Goal: Register for event/course: Sign up to attend an event or enroll in a course

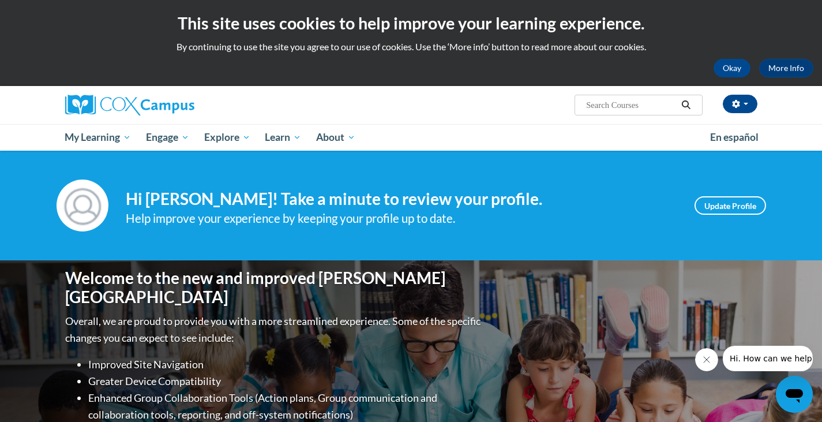
click at [612, 105] on input "Search..." at bounding box center [631, 105] width 92 height 14
type input "early literacy"
click at [688, 104] on icon "Search" at bounding box center [686, 104] width 9 height 9
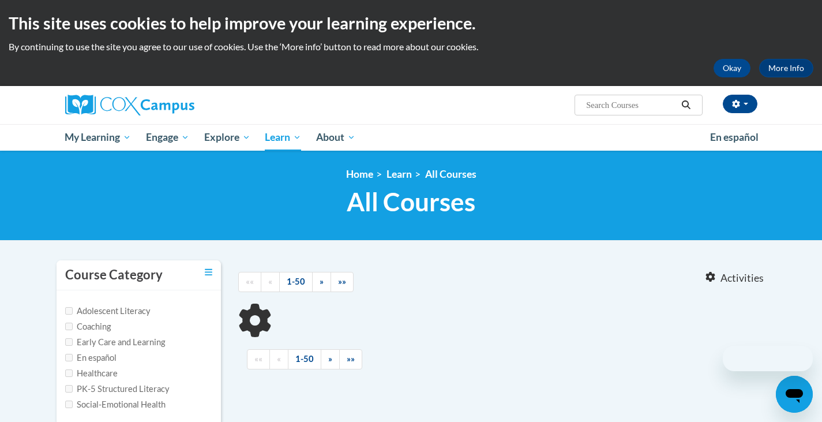
type input "early literacy"
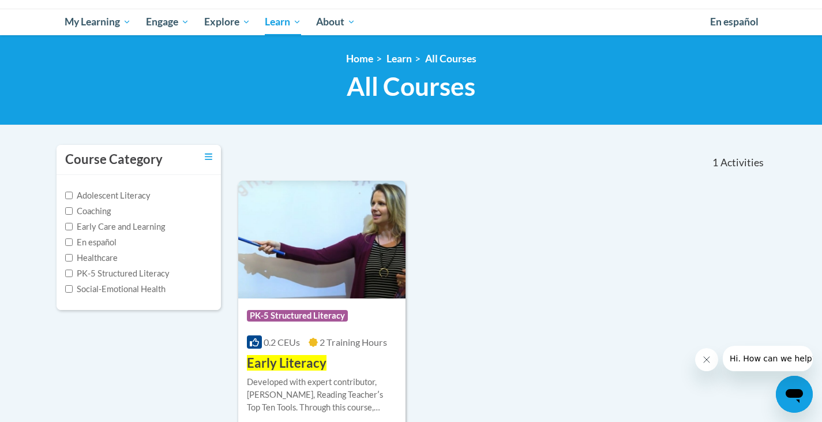
scroll to position [173, 0]
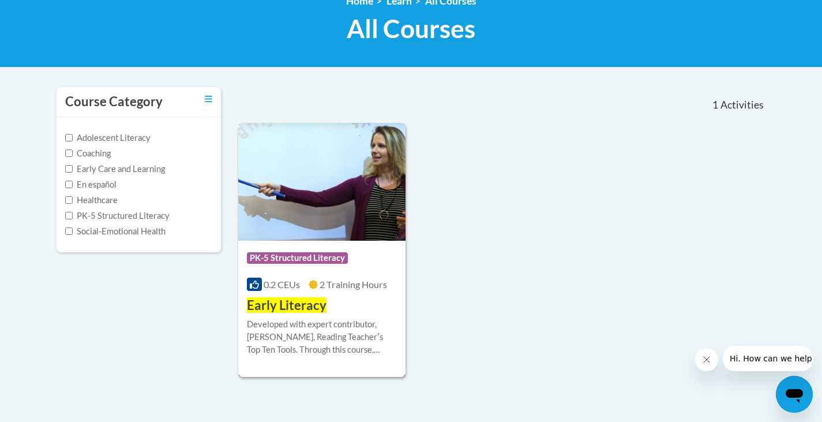
click at [296, 302] on span "Early Literacy" at bounding box center [287, 305] width 80 height 16
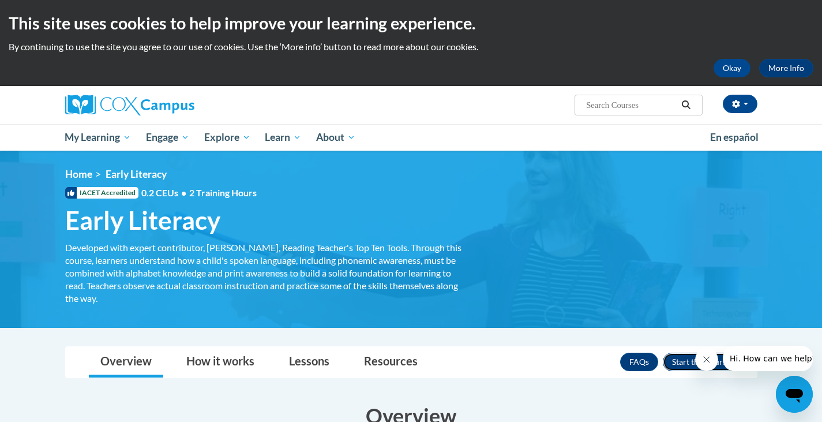
click at [678, 362] on button "Enroll" at bounding box center [701, 361] width 77 height 18
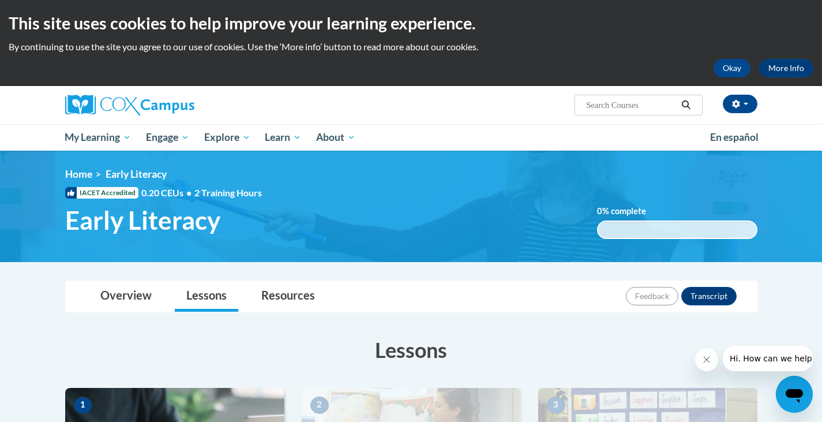
click at [644, 108] on input "Search..." at bounding box center [631, 105] width 92 height 14
type input "systematic and explicit"
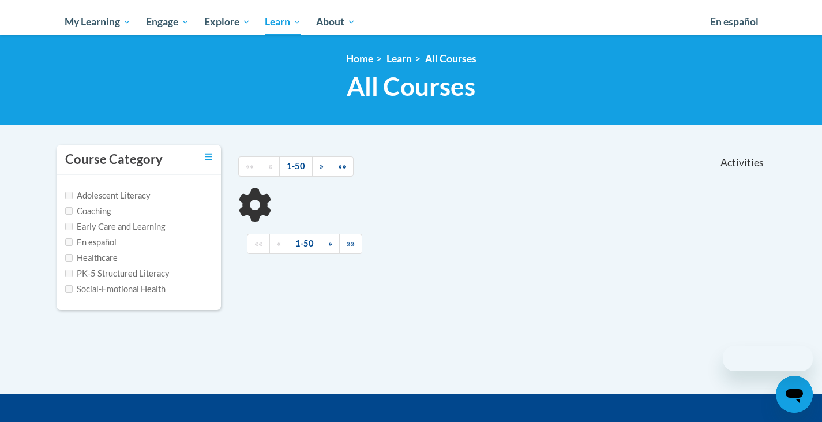
scroll to position [173, 0]
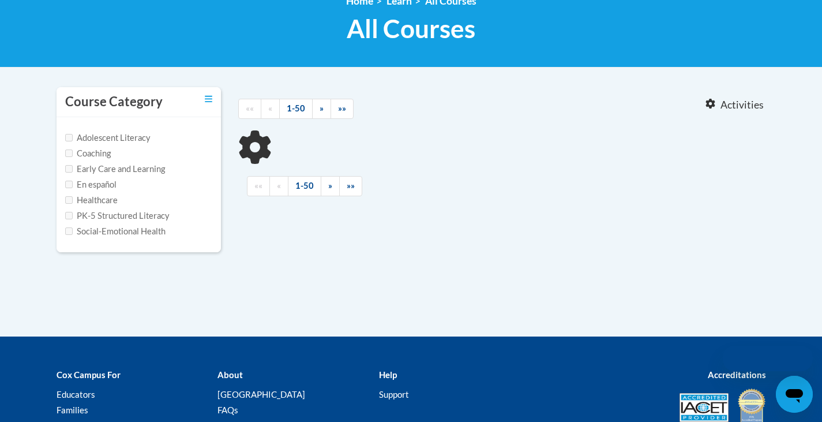
type input "systematic and explicit"
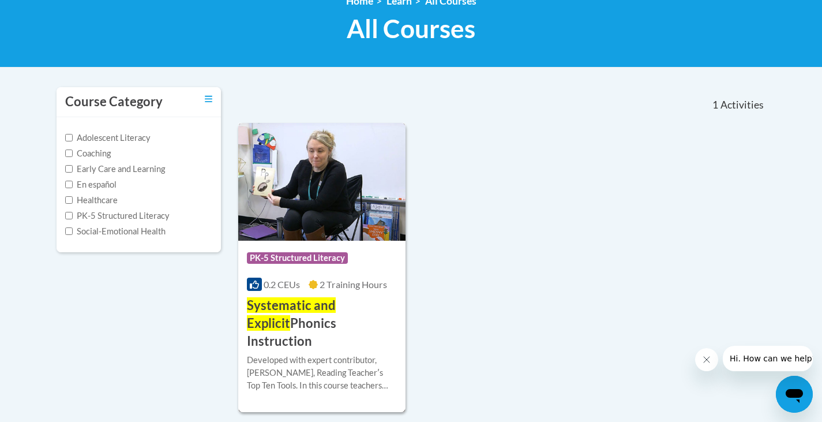
click at [336, 305] on span "Systematic and Explicit" at bounding box center [291, 313] width 89 height 33
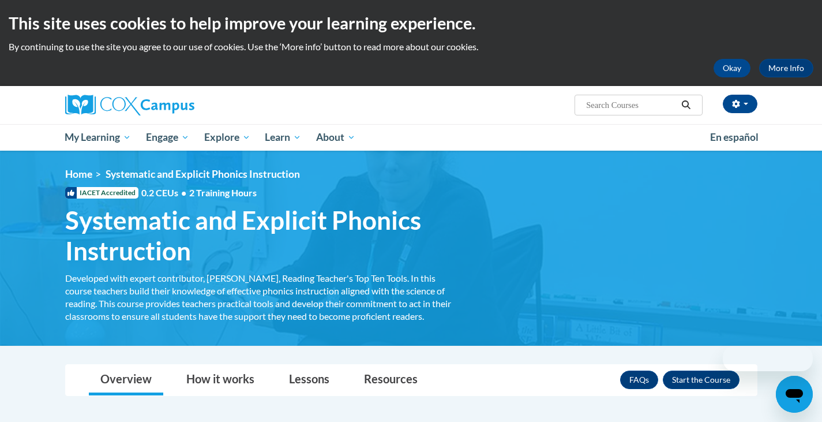
scroll to position [58, 0]
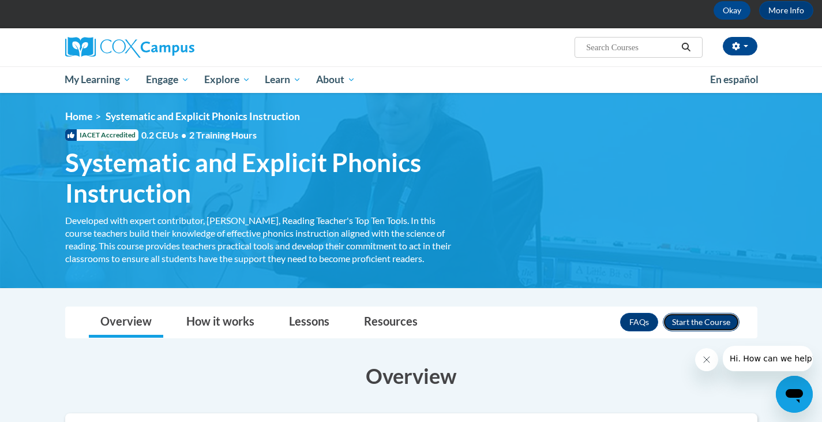
click at [683, 322] on button "Enroll" at bounding box center [701, 322] width 77 height 18
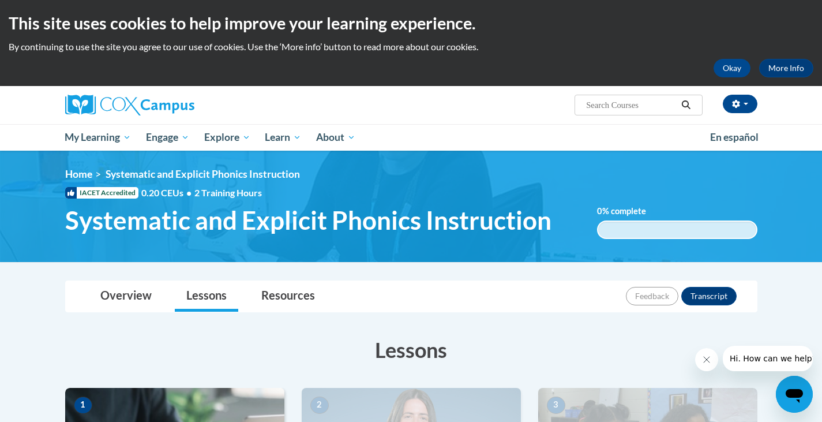
click at [627, 100] on input "Search..." at bounding box center [631, 105] width 92 height 14
type input "oral language"
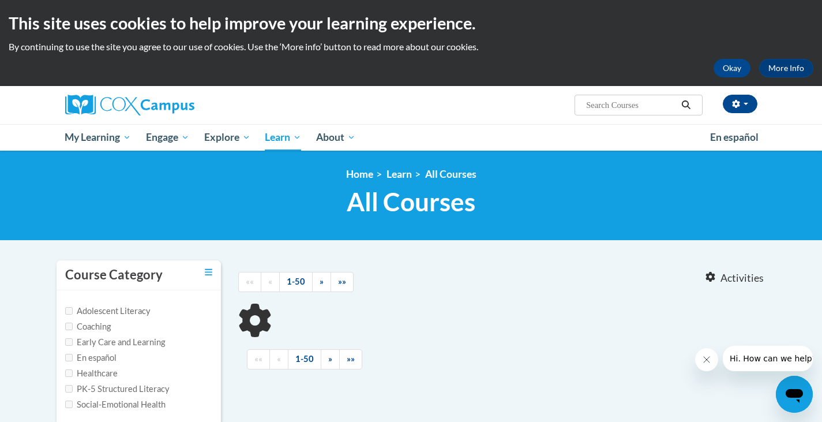
type input "oral language"
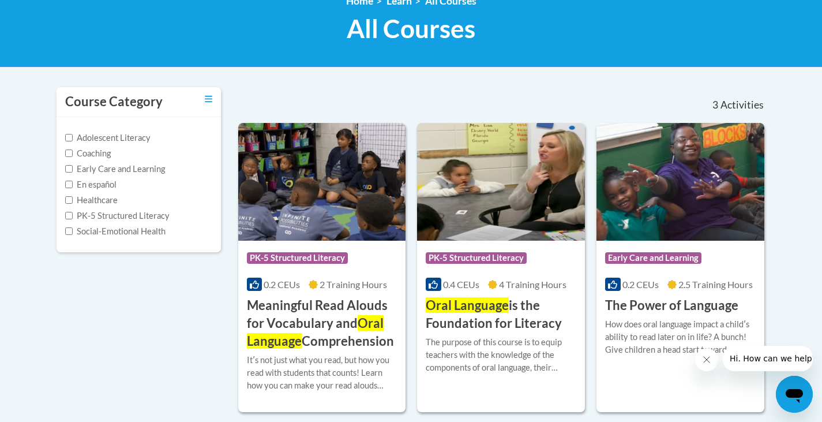
scroll to position [231, 0]
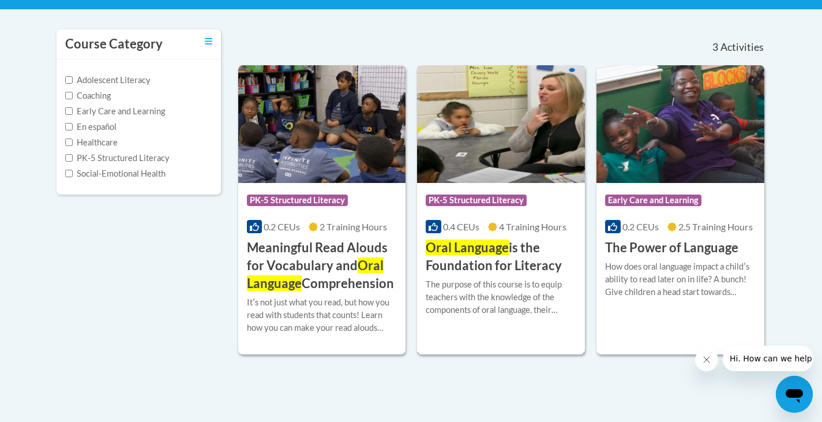
click at [520, 250] on h3 "Oral Language is the Foundation for Literacy" at bounding box center [501, 257] width 151 height 36
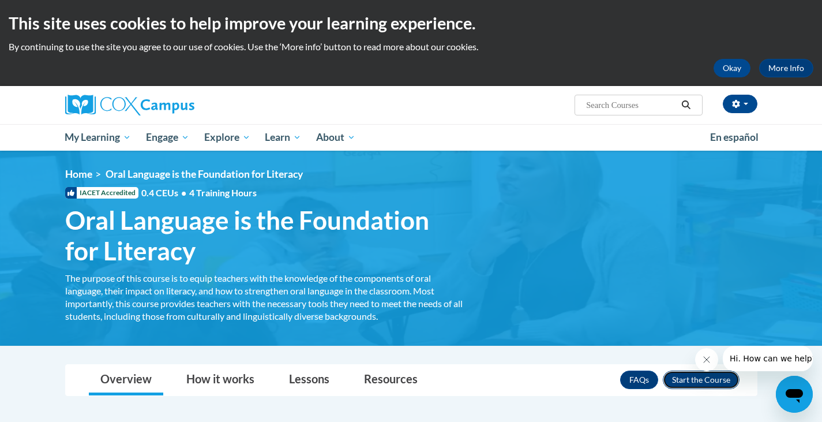
click at [705, 377] on button "Enroll" at bounding box center [701, 379] width 77 height 18
